Goal: Find specific page/section: Find specific page/section

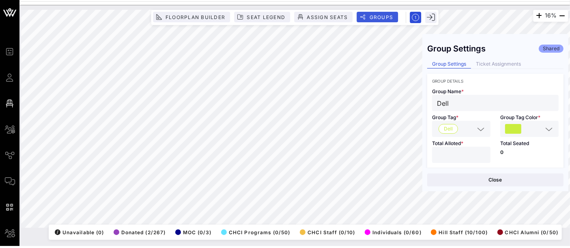
scroll to position [190, 0]
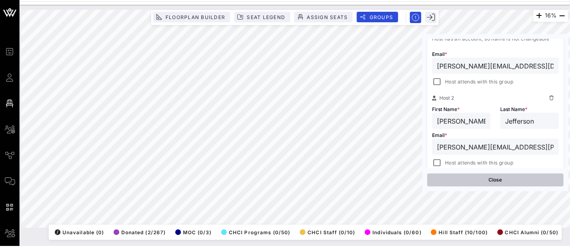
click at [500, 183] on button "Close" at bounding box center [495, 180] width 136 height 13
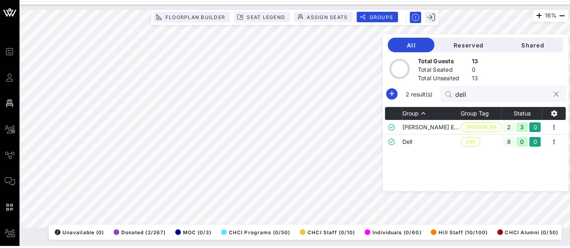
click at [480, 94] on input "dell" at bounding box center [502, 94] width 95 height 11
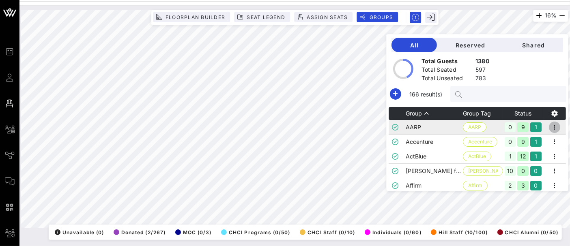
click at [551, 128] on icon "button" at bounding box center [555, 128] width 10 height 10
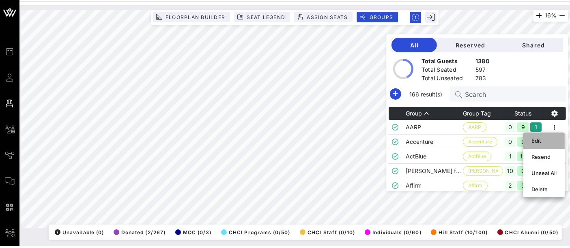
click at [546, 139] on div "Edit" at bounding box center [543, 141] width 25 height 6
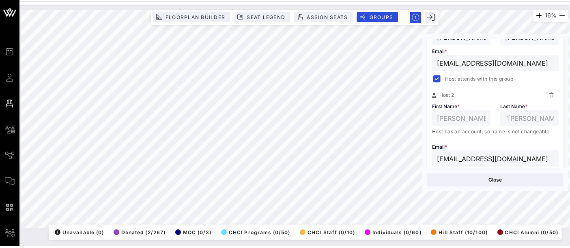
scroll to position [179, 0]
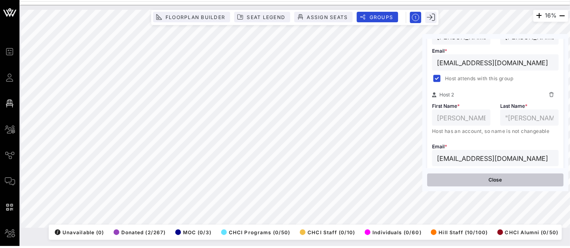
click at [499, 182] on button "Close" at bounding box center [495, 180] width 136 height 13
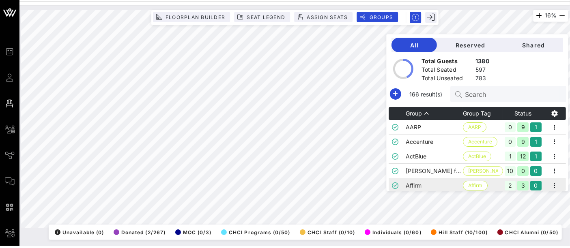
click at [495, 180] on td "Affirm" at bounding box center [483, 186] width 40 height 15
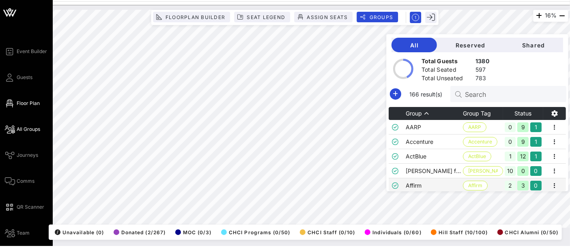
click at [19, 130] on span "All Groups" at bounding box center [29, 129] width 24 height 7
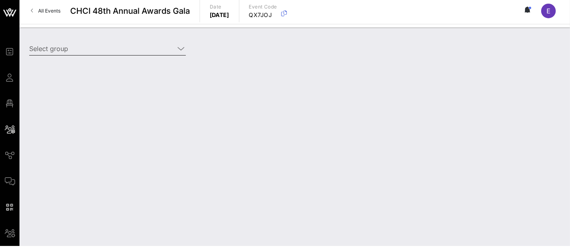
click at [179, 50] on icon at bounding box center [180, 49] width 7 height 10
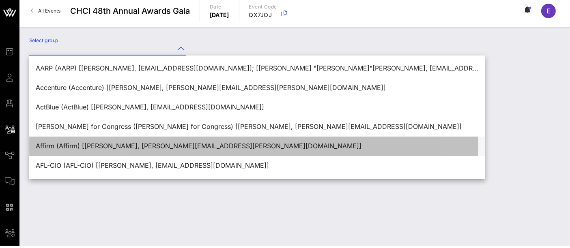
click at [161, 146] on div "Affirm (Affirm) [Scott Astrada, scott.astrada@affirm.com]" at bounding box center [257, 146] width 443 height 8
type input "Affirm (Affirm) [Scott Astrada, scott.astrada@affirm.com]"
